Goal: Task Accomplishment & Management: Complete application form

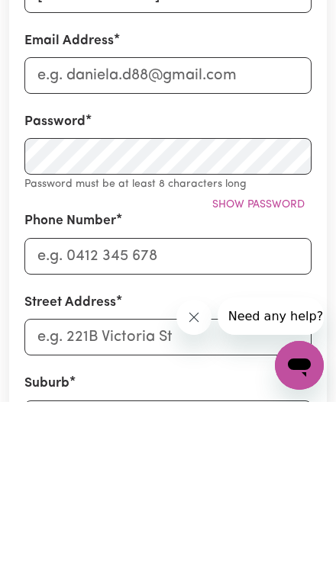
type input "[PERSON_NAME]"
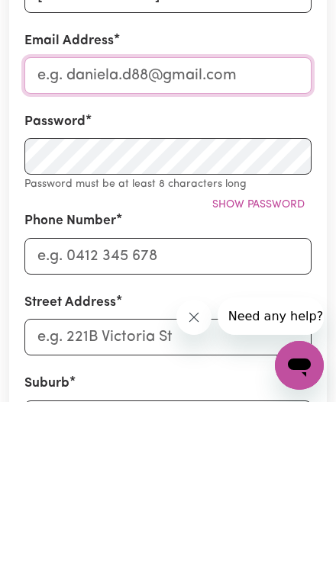
click at [234, 256] on input "Email Address" at bounding box center [167, 258] width 287 height 37
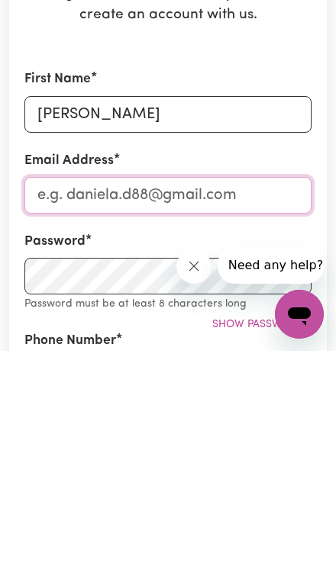
type input "[EMAIL_ADDRESS][DOMAIN_NAME]"
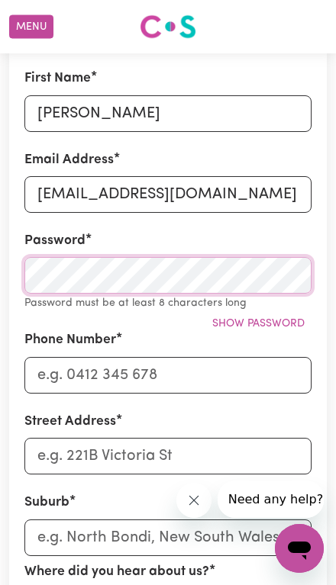
scroll to position [246, 0]
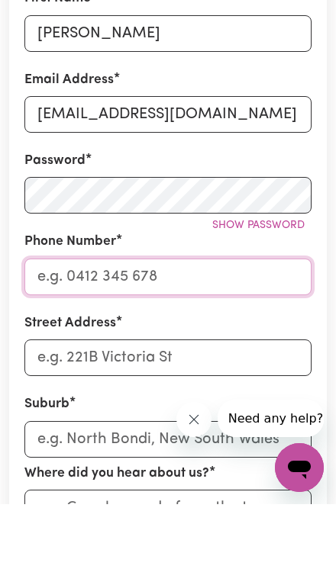
click at [240, 339] on input "Phone Number" at bounding box center [167, 357] width 287 height 37
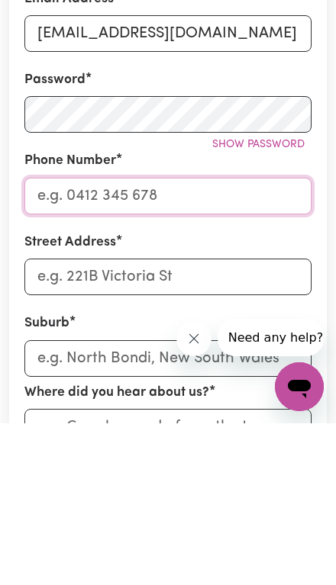
type input "0478418387"
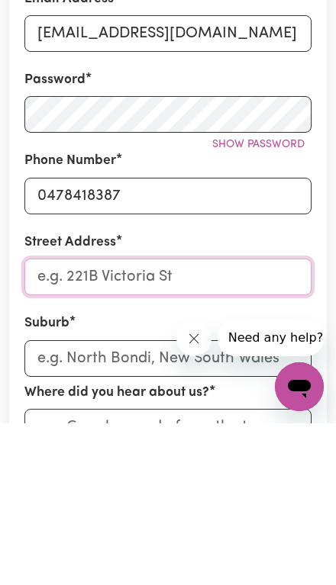
click at [216, 420] on input "Street Address" at bounding box center [167, 438] width 287 height 37
type input "[STREET_ADDRESS][PERSON_NAME]"
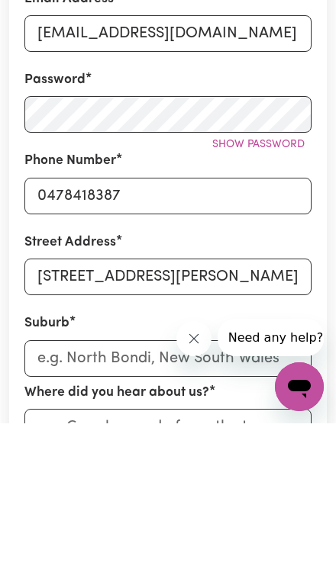
scroll to position [409, 0]
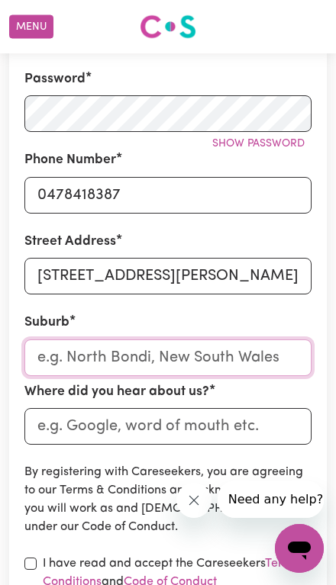
click at [240, 350] on input "text" at bounding box center [167, 357] width 287 height 37
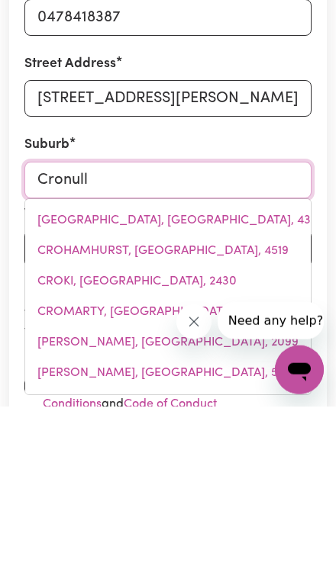
type input "Cronulla"
type input "Cronulla, [GEOGRAPHIC_DATA], 2230"
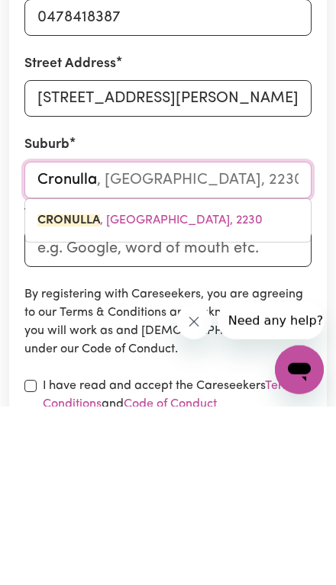
click at [185, 393] on span "CRONULLA , [GEOGRAPHIC_DATA], 2230" at bounding box center [149, 399] width 225 height 12
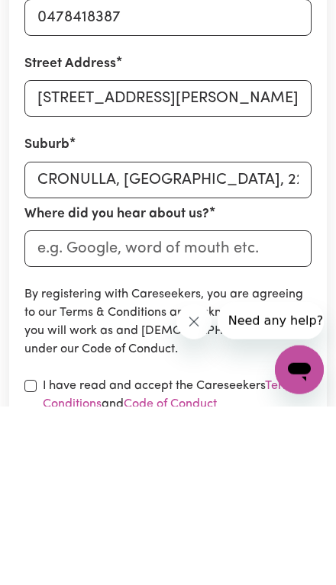
scroll to position [587, 0]
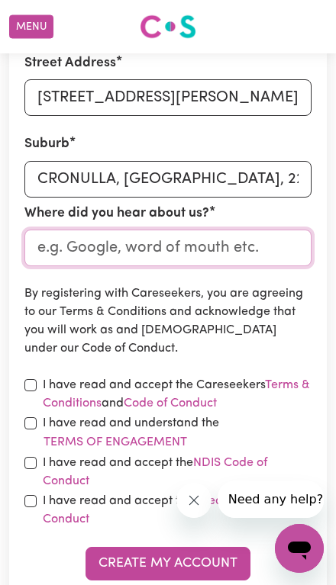
click at [220, 242] on input "Where did you hear about us?" at bounding box center [167, 248] width 287 height 37
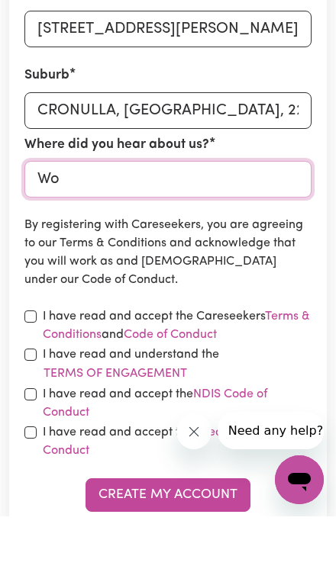
type input "W"
type input "Online"
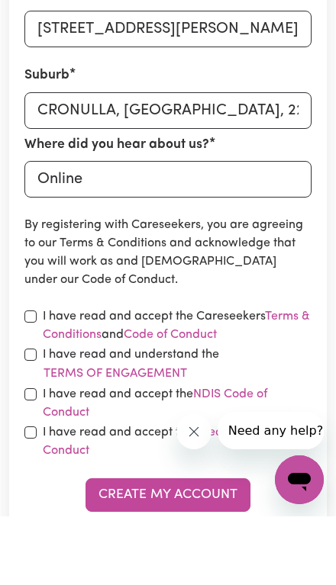
scroll to position [656, 0]
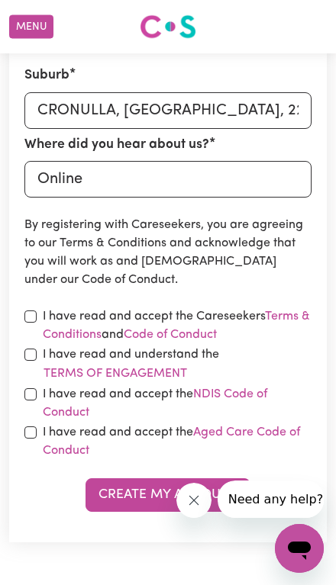
click at [31, 310] on input "checkbox" at bounding box center [30, 316] width 12 height 12
checkbox input "true"
click at [44, 355] on label "I have read and understand the Terms of Engagement" at bounding box center [177, 364] width 268 height 38
click at [44, 364] on button "Terms of Engagement" at bounding box center [115, 374] width 145 height 20
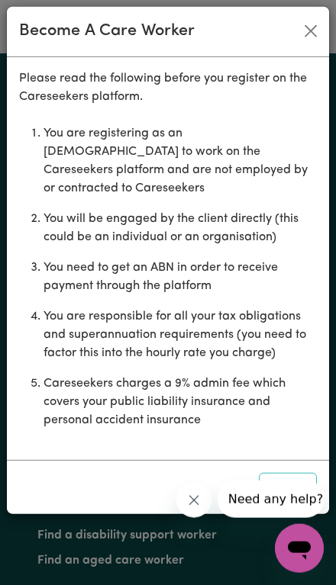
scroll to position [1303, 0]
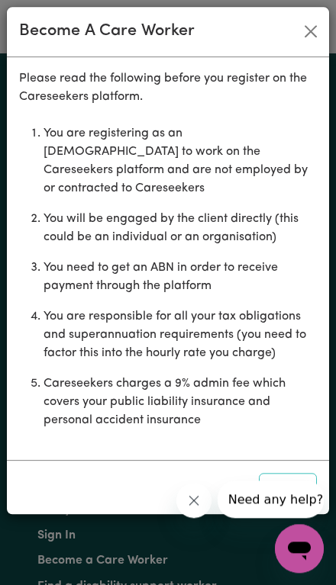
click at [187, 505] on icon "Close message from company" at bounding box center [194, 500] width 14 height 14
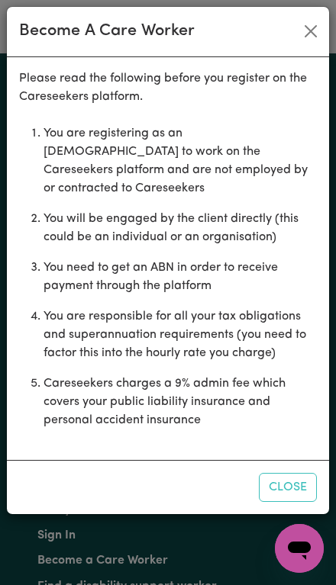
click at [281, 490] on button "Close" at bounding box center [287, 487] width 58 height 29
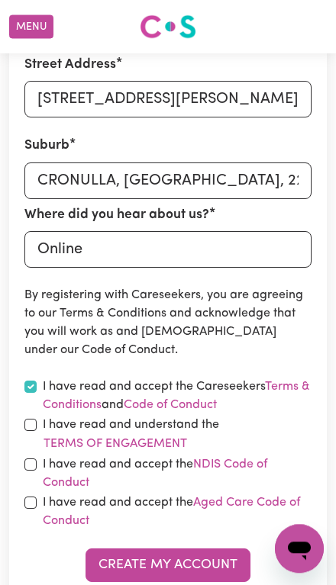
scroll to position [586, 0]
click at [34, 419] on input "checkbox" at bounding box center [30, 425] width 12 height 12
checkbox input "true"
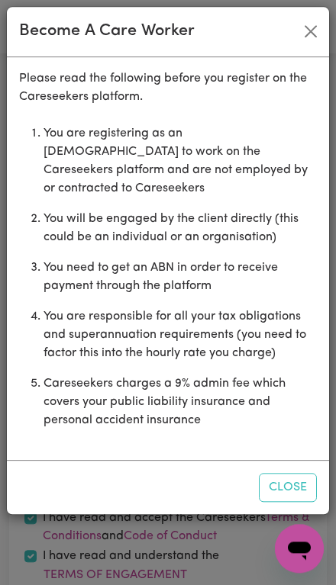
scroll to position [406, 0]
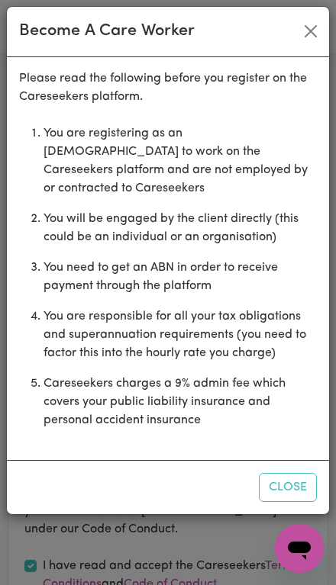
click at [305, 37] on button "Close" at bounding box center [310, 31] width 24 height 24
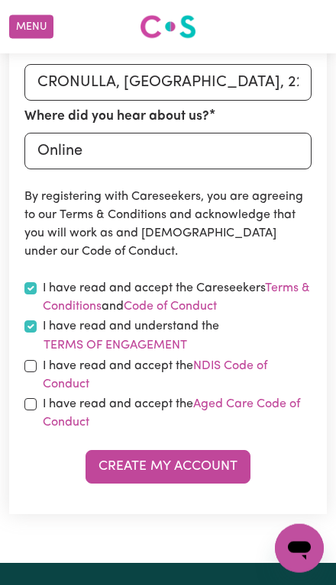
scroll to position [713, 0]
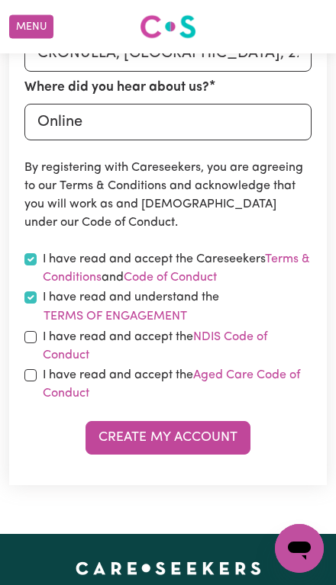
click at [36, 334] on input "checkbox" at bounding box center [30, 337] width 12 height 12
checkbox input "true"
click at [27, 369] on input "checkbox" at bounding box center [30, 375] width 12 height 12
checkbox input "true"
click at [210, 439] on button "Create My Account" at bounding box center [167, 438] width 165 height 34
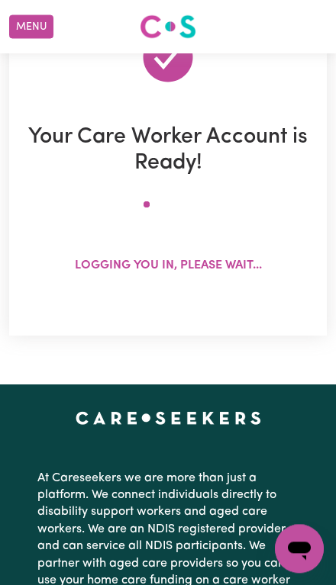
scroll to position [0, 0]
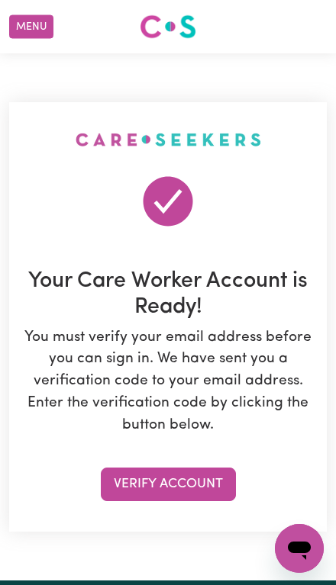
click at [198, 475] on button "Verify Account" at bounding box center [168, 484] width 135 height 34
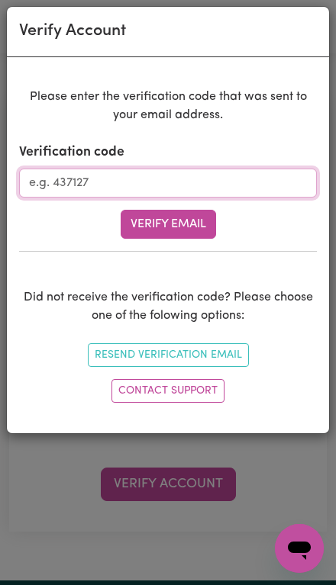
click at [59, 178] on input "Verification code" at bounding box center [167, 183] width 297 height 29
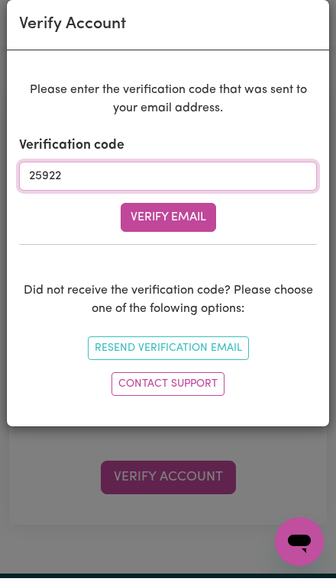
type input "259222"
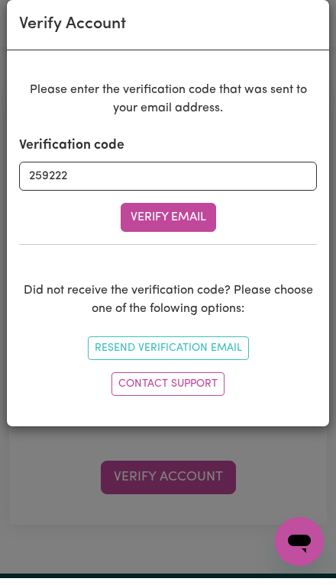
click at [167, 217] on button "Verify Email" at bounding box center [167, 224] width 95 height 29
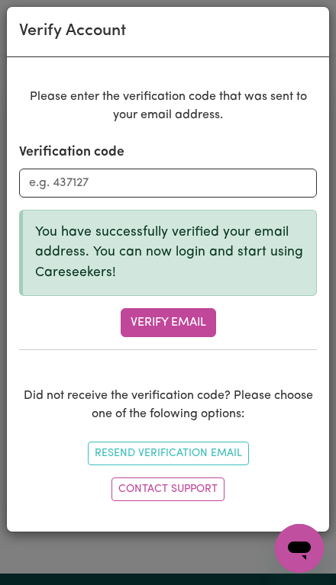
click at [195, 318] on button "Verify Email" at bounding box center [167, 322] width 95 height 29
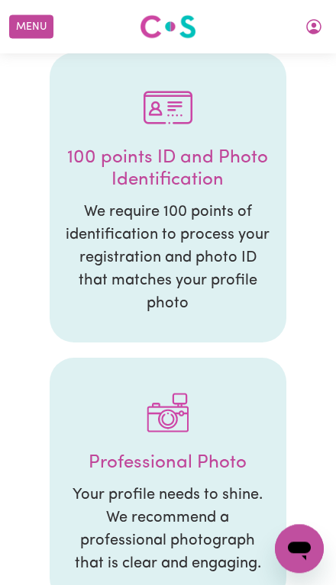
scroll to position [1119, 0]
